Goal: Information Seeking & Learning: Learn about a topic

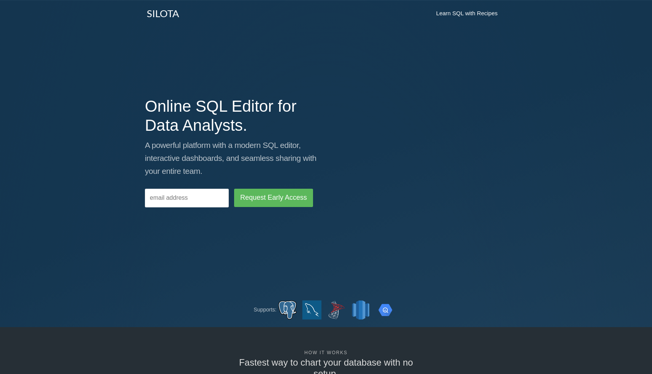
click at [457, 16] on link "Learn SQL with Recipes" at bounding box center [467, 13] width 77 height 19
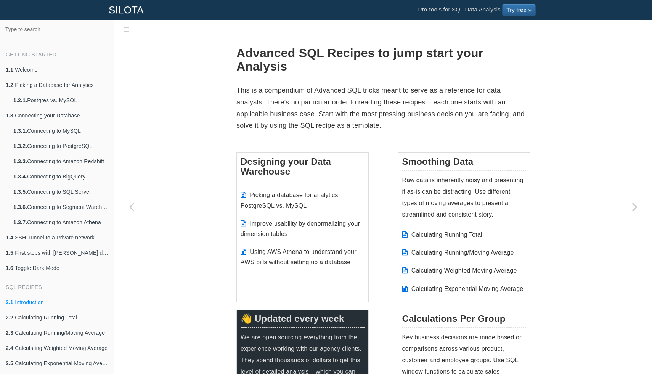
scroll to position [19, 0]
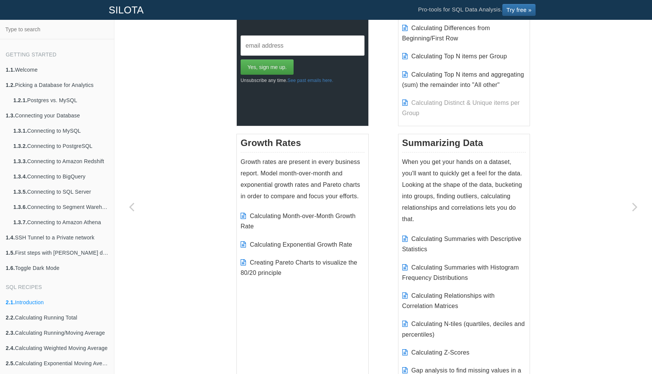
scroll to position [435, 0]
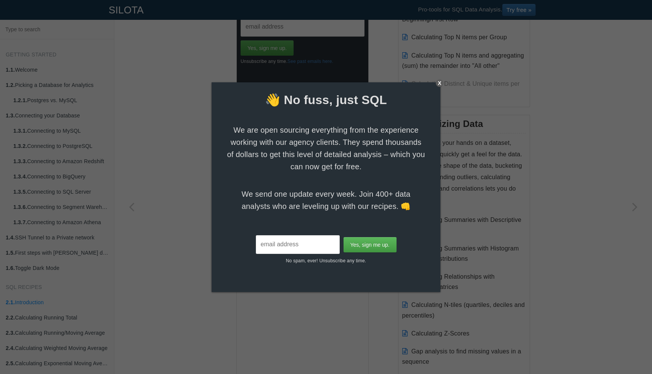
click at [554, 131] on div at bounding box center [326, 187] width 652 height 374
click at [442, 85] on div "X" at bounding box center [440, 83] width 8 height 8
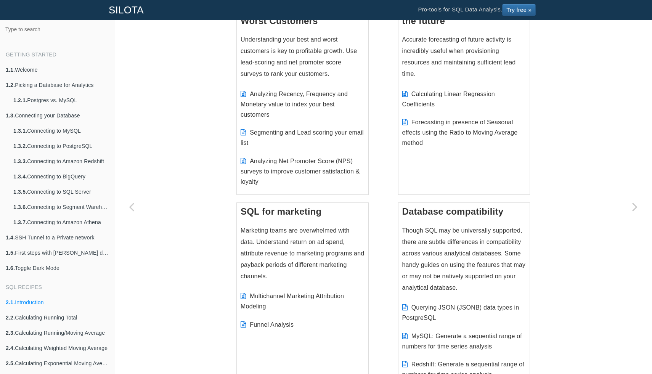
scroll to position [1120, 0]
